Goal: Information Seeking & Learning: Learn about a topic

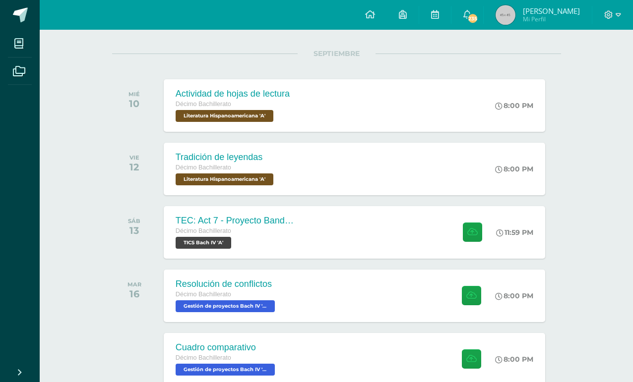
scroll to position [110, 0]
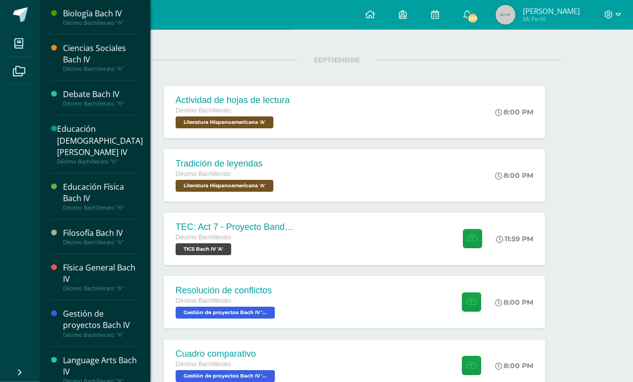
click at [15, 42] on icon at bounding box center [18, 44] width 9 height 10
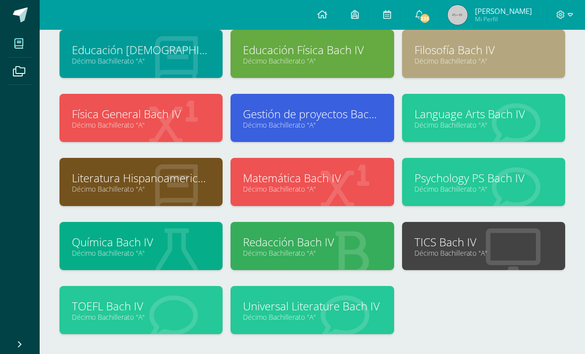
scroll to position [125, 0]
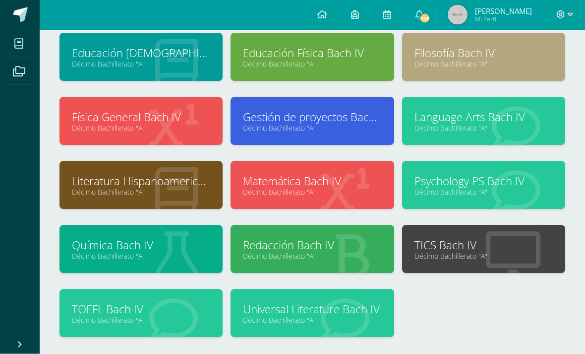
click at [85, 322] on link "Décimo Bachillerato "A"" at bounding box center [141, 319] width 138 height 9
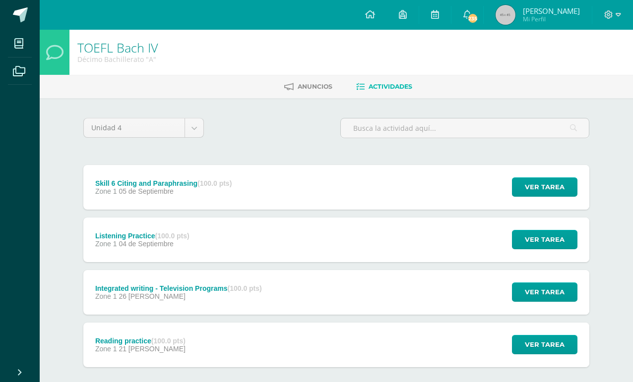
click at [97, 189] on span "Zone 1" at bounding box center [106, 191] width 22 height 8
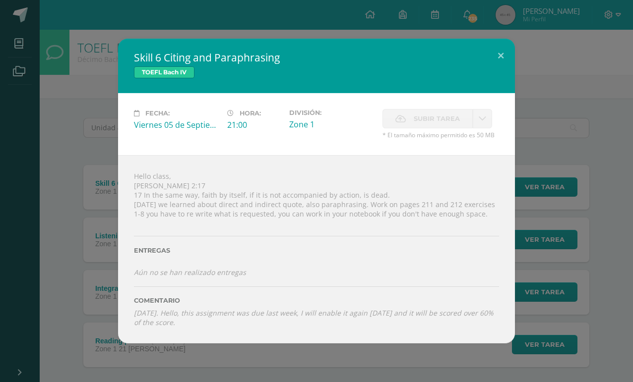
click at [600, 167] on div "Skill 6 Citing and Paraphrasing TOEFL Bach IV Fecha: Viernes 05 de Septiembre H…" at bounding box center [316, 191] width 625 height 304
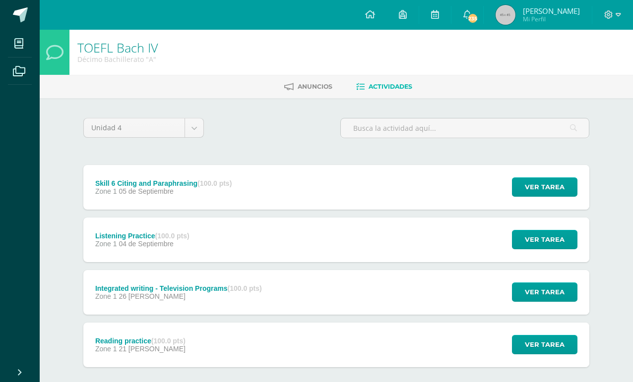
click at [596, 132] on div "Skill 6 Citing and Paraphrasing TOEFL Bach IV Fecha: Viernes 05 de Septiembre H…" at bounding box center [316, 191] width 625 height 304
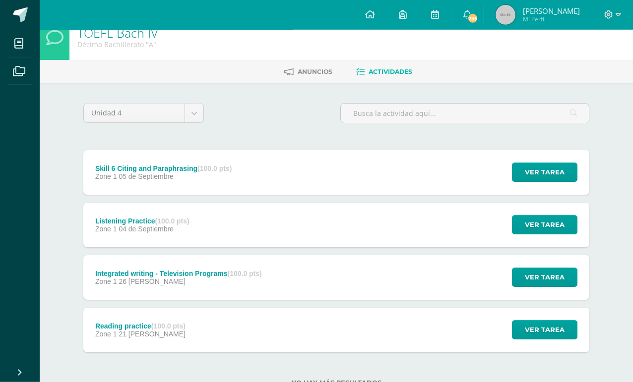
scroll to position [19, 0]
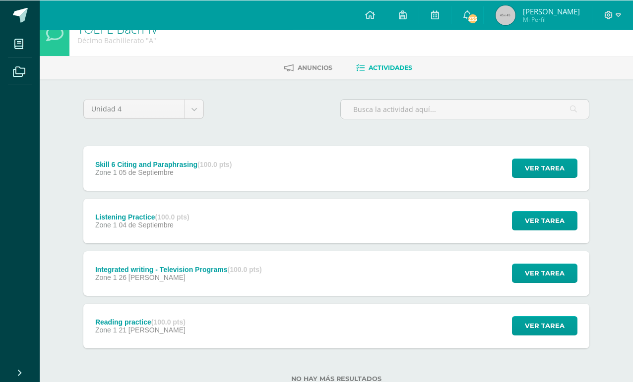
click at [171, 110] on body "Mis cursos Archivos Cerrar panel Biología Bach IV Décimo Bachillerato "A" Cienc…" at bounding box center [316, 197] width 633 height 433
